Goal: Task Accomplishment & Management: Use online tool/utility

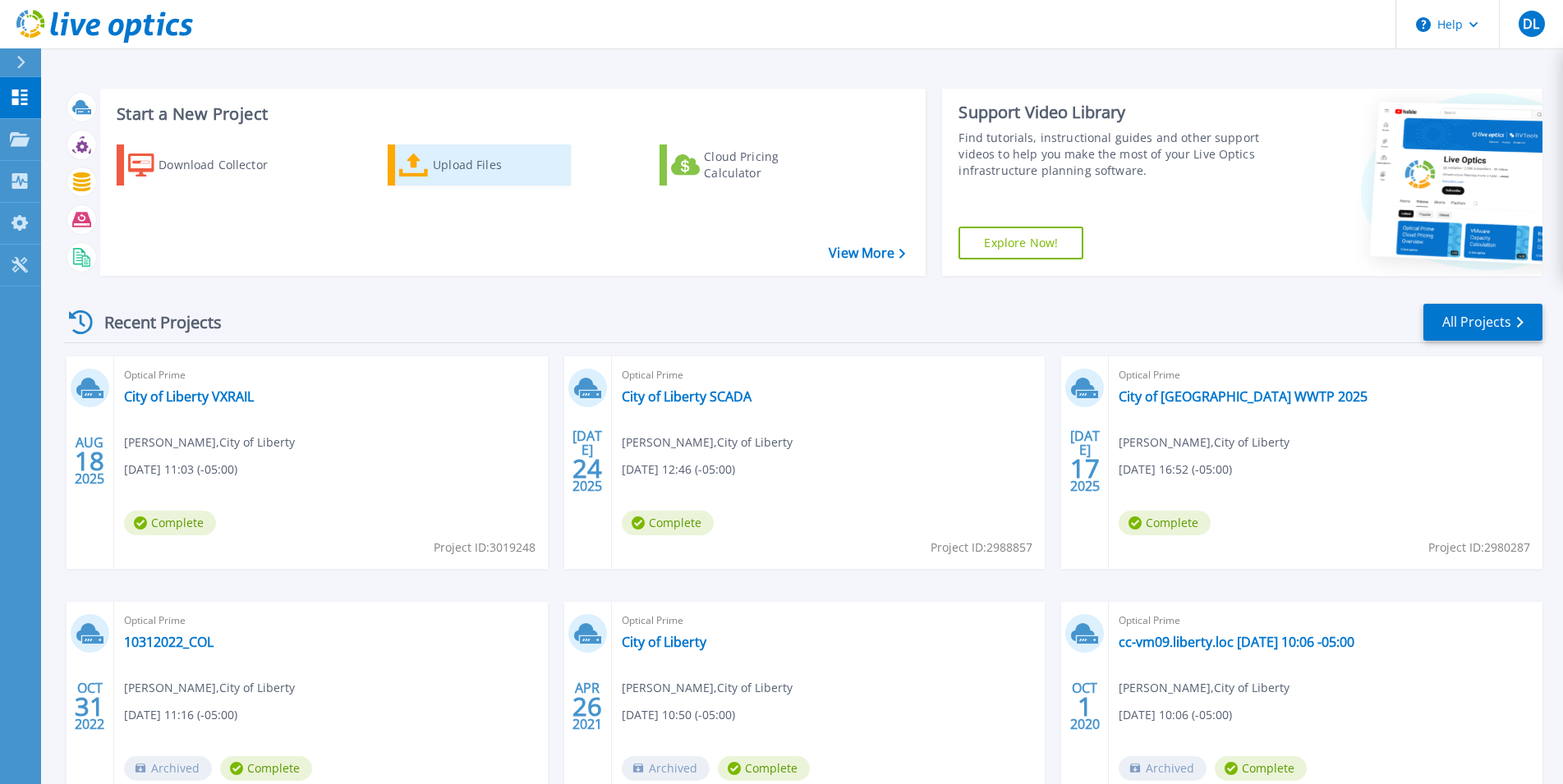
click at [484, 162] on div "Upload Files" at bounding box center [499, 165] width 131 height 33
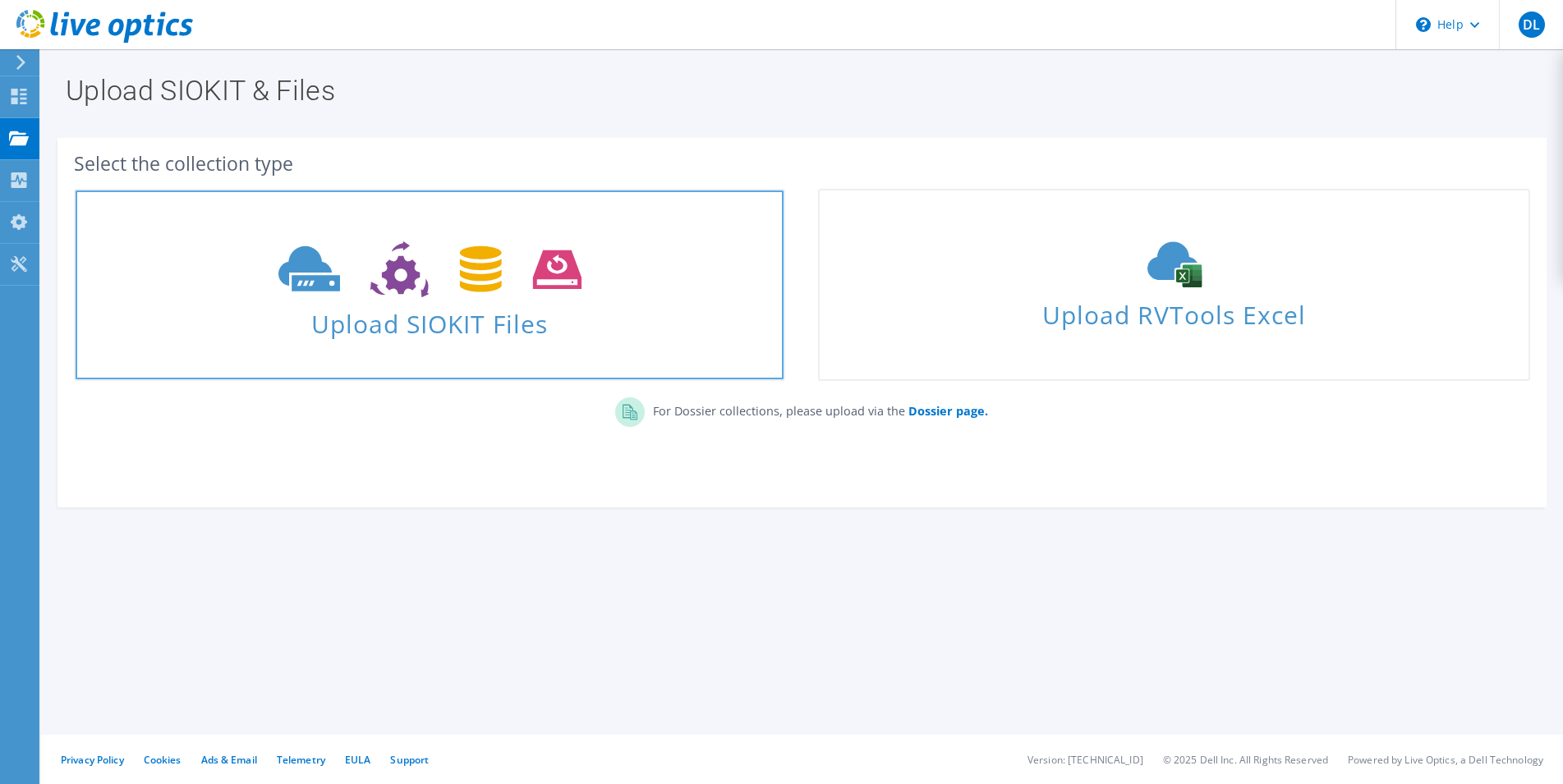
click at [469, 321] on span "Upload SIOKIT Files" at bounding box center [430, 319] width 708 height 36
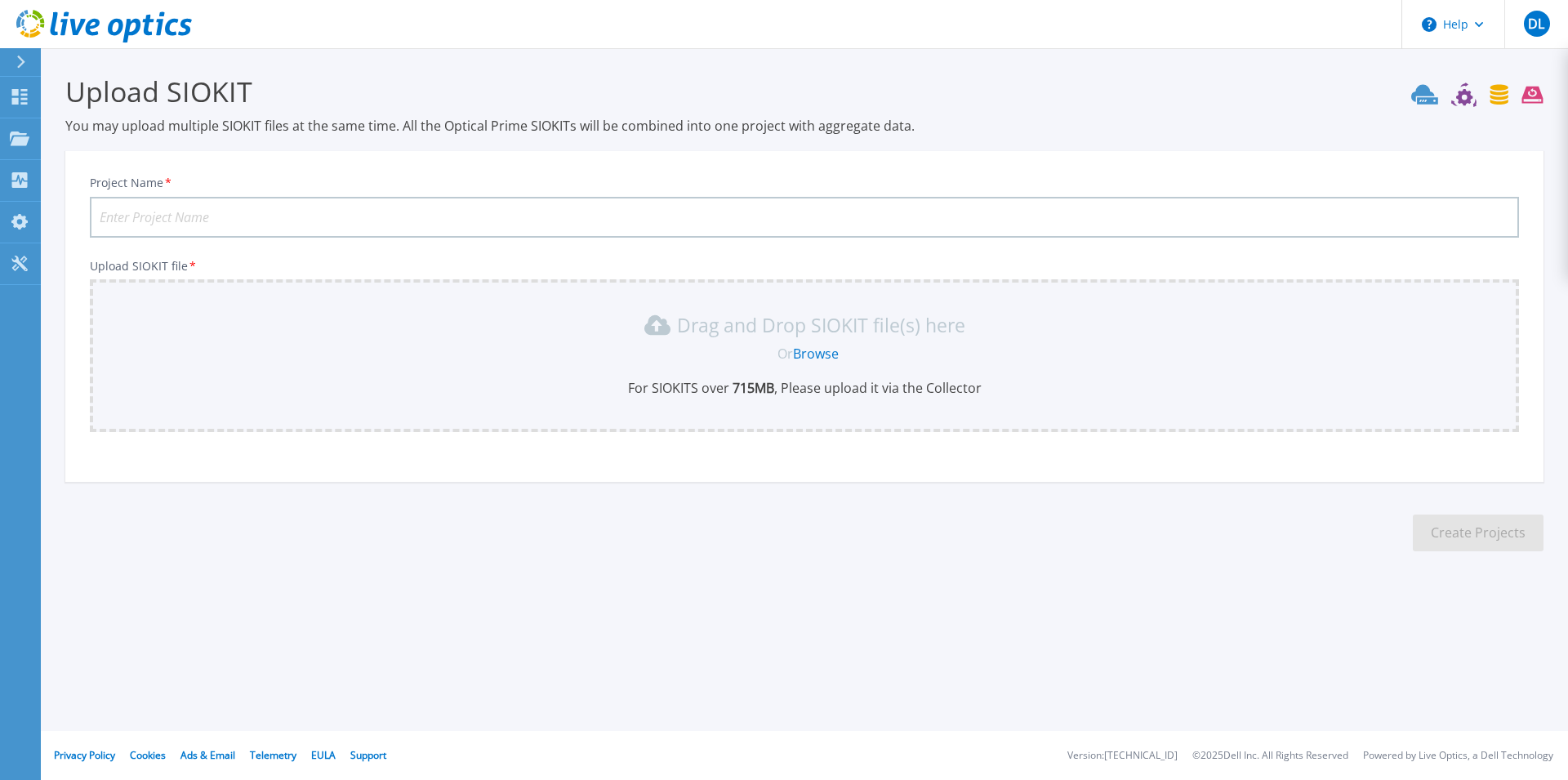
click at [818, 348] on link "Browse" at bounding box center [815, 353] width 46 height 18
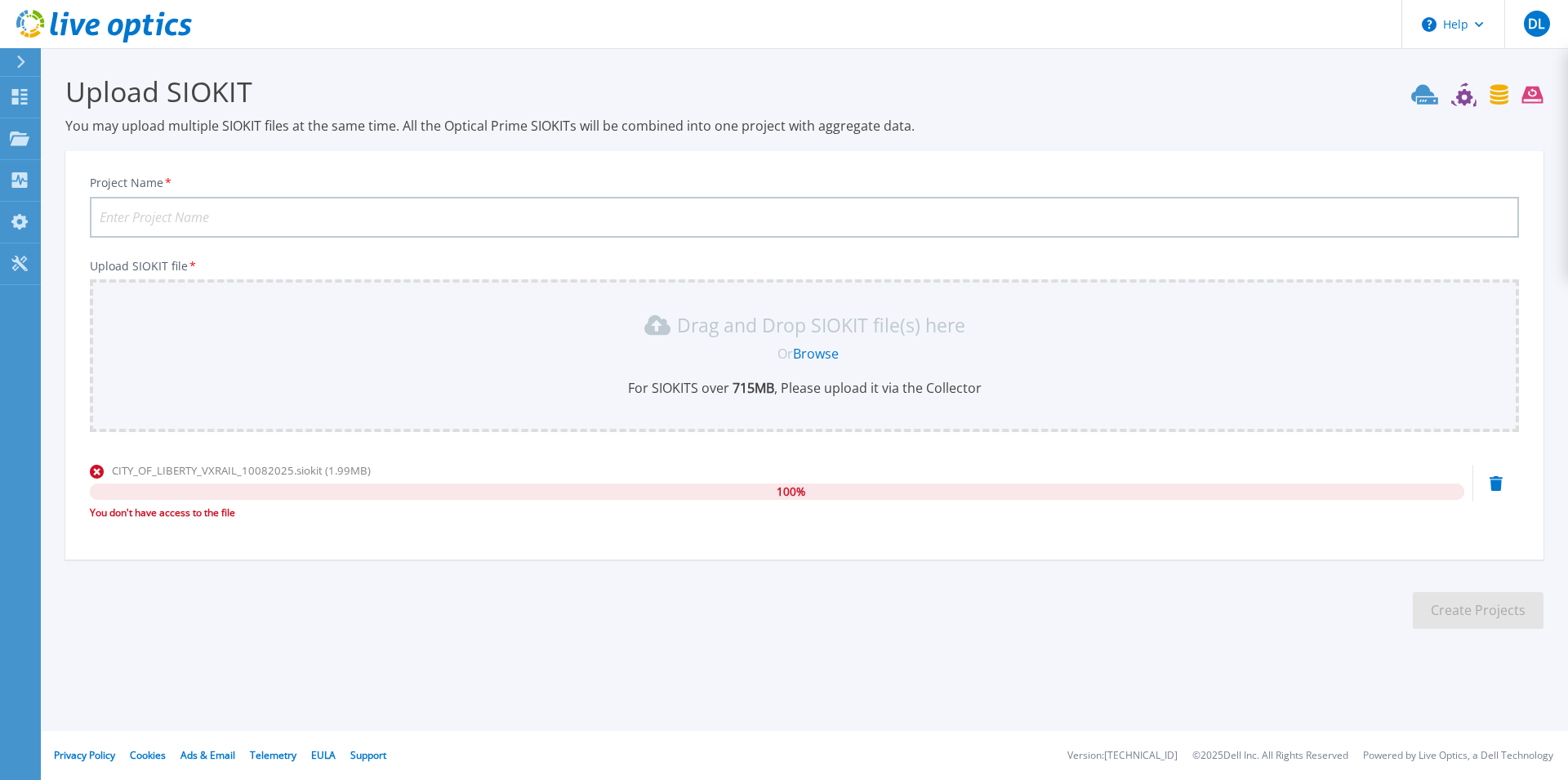
click at [661, 559] on section "Upload SIOKIT You may upload multiple SIOKIT files at the same time. All the Op…" at bounding box center [804, 357] width 1527 height 618
click at [781, 501] on div "CITY_OF_LIBERTY_VXRAIL_10082025.siokit (1.99MB) 100 % You don't have access to …" at bounding box center [776, 491] width 1374 height 59
click at [786, 492] on span "100 %" at bounding box center [791, 492] width 29 height 17
click at [174, 516] on div "You don't have access to the file" at bounding box center [776, 513] width 1374 height 17
click at [182, 610] on section "Upload SIOKIT You may upload multiple SIOKIT files at the same time. All the Op…" at bounding box center [804, 357] width 1527 height 618
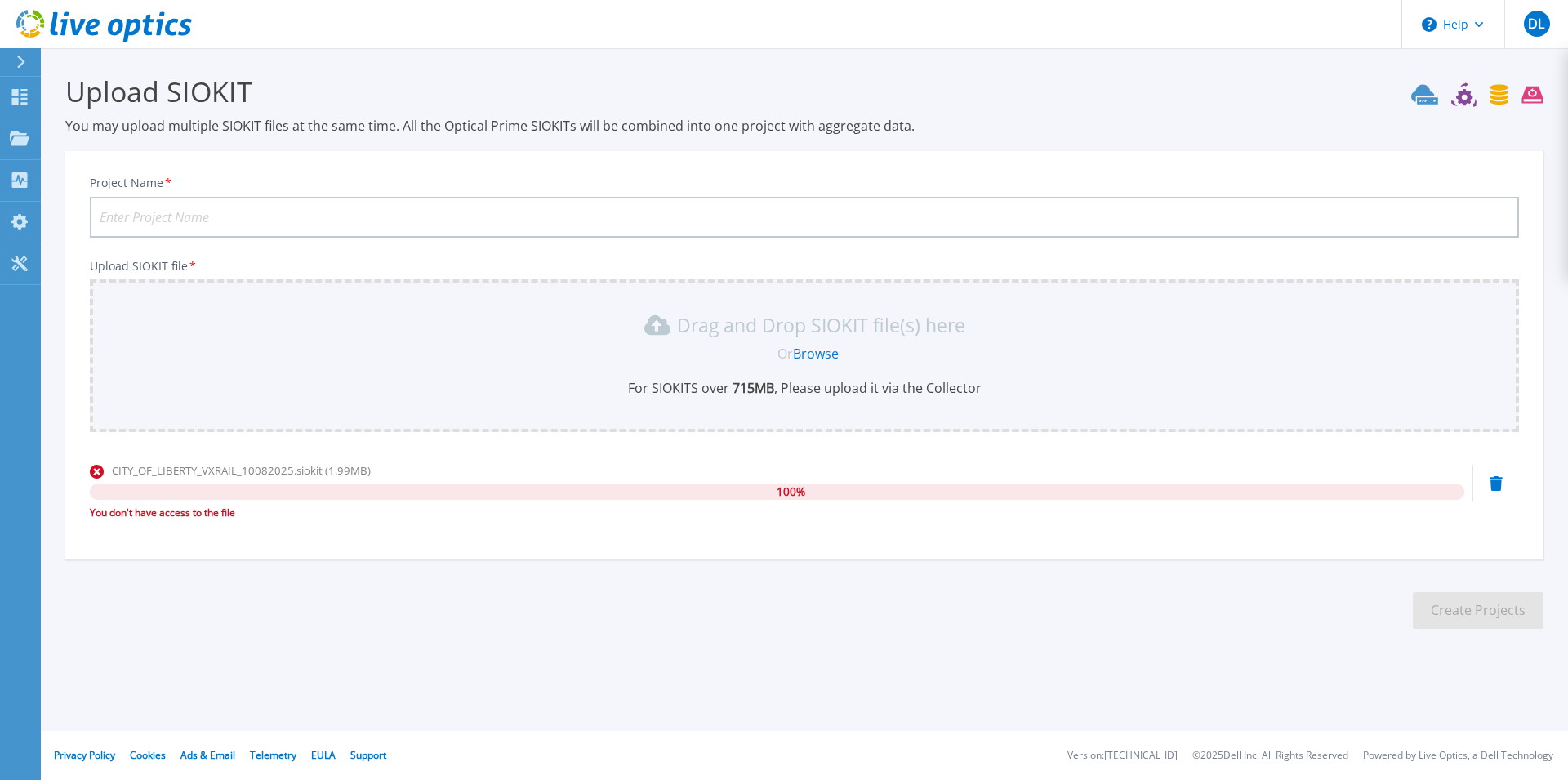
click at [227, 222] on input "Project Name *" at bounding box center [804, 217] width 1429 height 41
drag, startPoint x: 231, startPoint y: 509, endPoint x: 601, endPoint y: 511, distance: 370.0
click at [232, 509] on div "You don't have access to the file" at bounding box center [776, 513] width 1374 height 17
click at [951, 574] on section "Upload SIOKIT You may upload multiple SIOKIT files at the same time. All the Op…" at bounding box center [804, 357] width 1527 height 618
click at [508, 514] on div "You don't have access to the file" at bounding box center [776, 513] width 1374 height 17
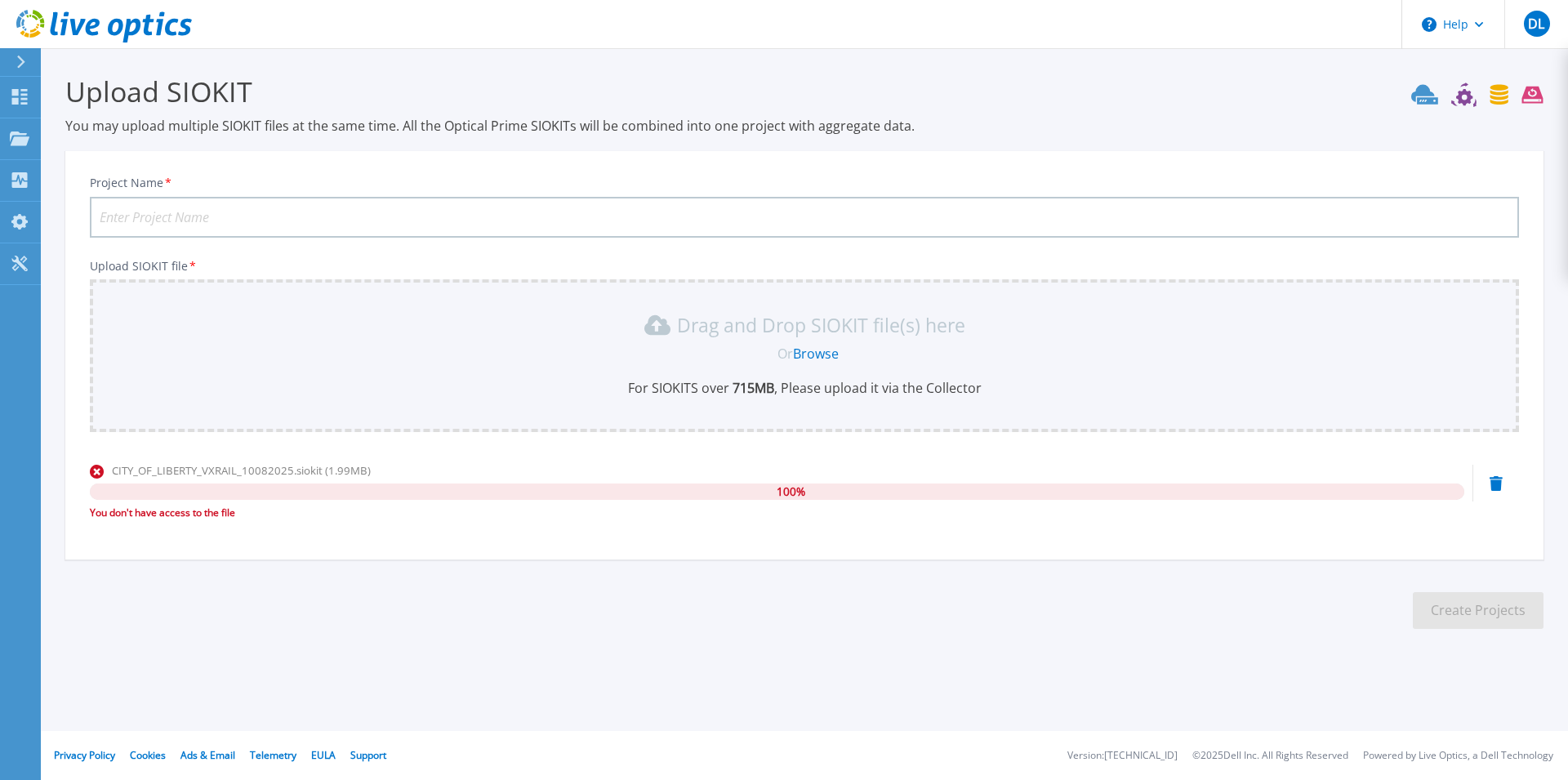
click at [218, 548] on div "Project Name * Upload SIOKIT file * Drag and Drop SIOKIT file(s) here Or Browse…" at bounding box center [804, 361] width 1479 height 398
